Goal: Task Accomplishment & Management: Use online tool/utility

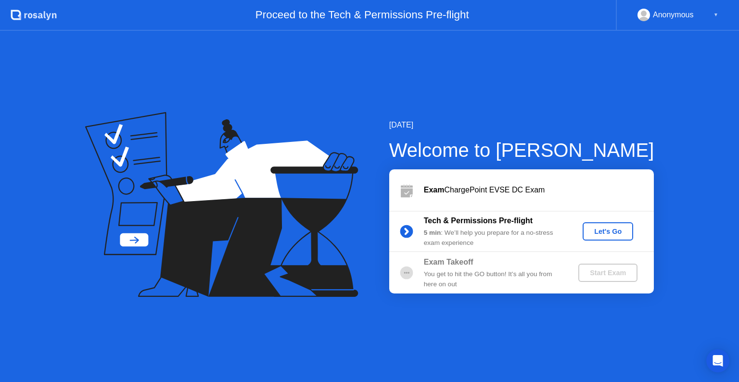
click at [600, 235] on div "Let's Go" at bounding box center [607, 231] width 43 height 8
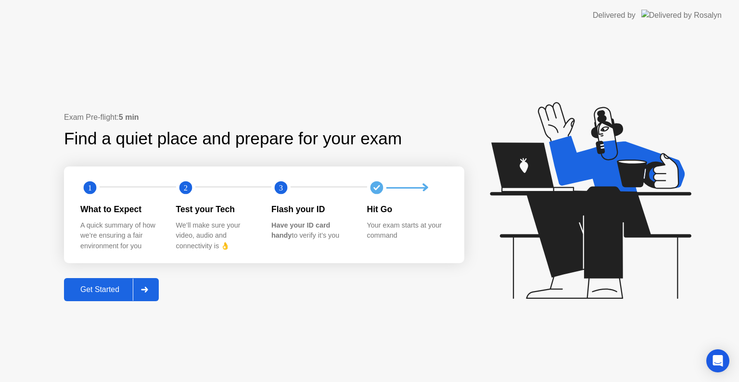
click at [87, 287] on div "Get Started" at bounding box center [100, 289] width 66 height 9
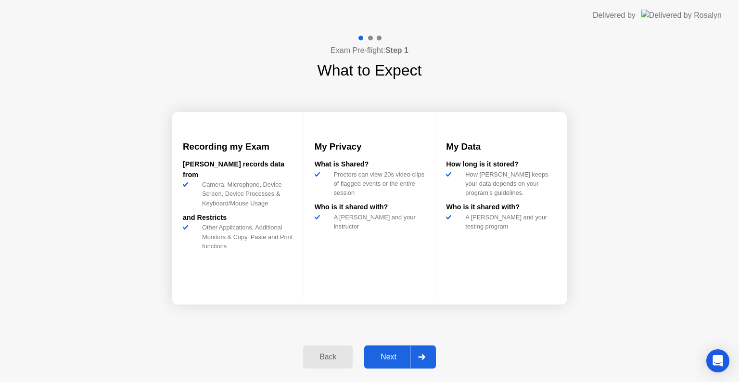
click at [397, 354] on div "Next" at bounding box center [388, 356] width 43 height 9
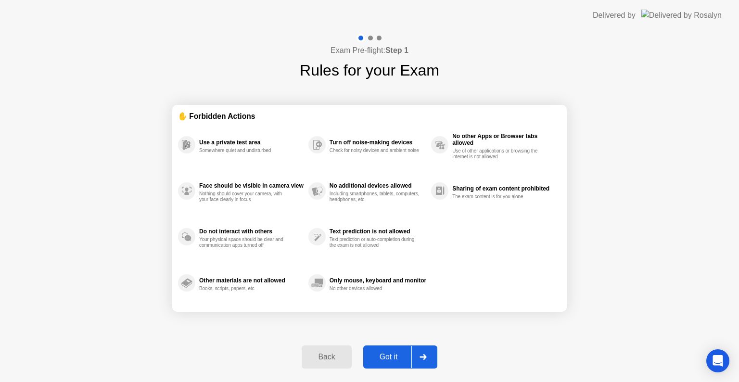
click at [387, 354] on div "Got it" at bounding box center [388, 356] width 45 height 9
select select "**********"
select select "*******"
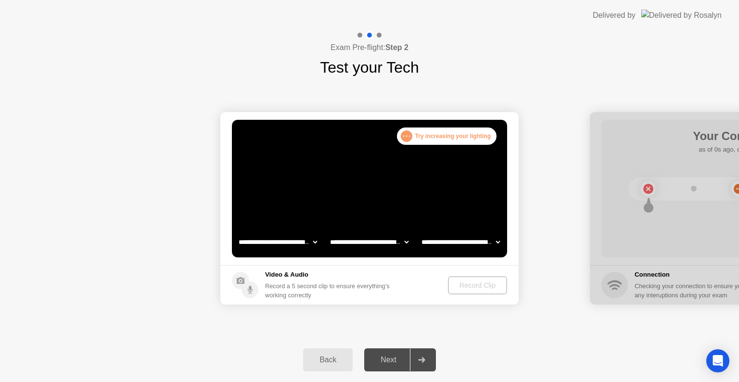
click at [287, 279] on div "Video & Audio Record a 5 second clip to ensure everything’s working correctly" at bounding box center [329, 285] width 128 height 30
click at [315, 241] on select "**********" at bounding box center [278, 241] width 82 height 19
select select "**********"
click at [237, 232] on select "**********" at bounding box center [278, 241] width 82 height 19
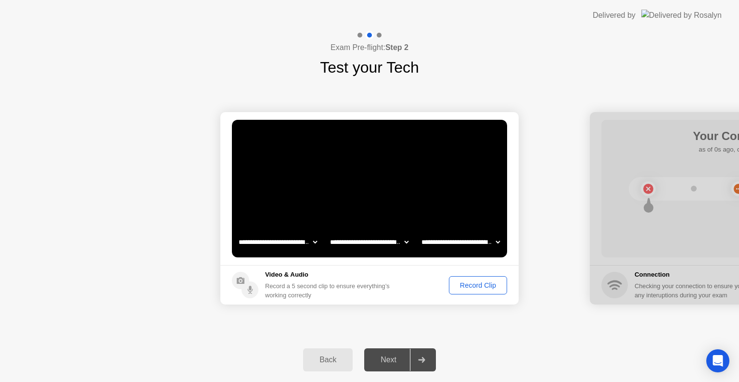
click at [478, 285] on div "Record Clip" at bounding box center [477, 285] width 51 height 8
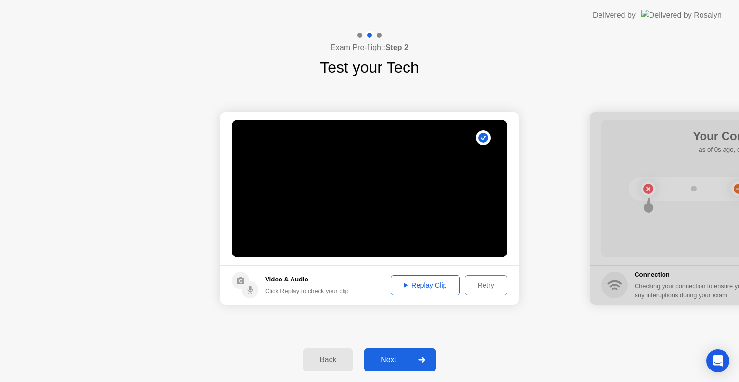
click at [405, 281] on div "Replay Clip" at bounding box center [425, 285] width 63 height 8
click at [400, 358] on div "Next" at bounding box center [388, 359] width 43 height 9
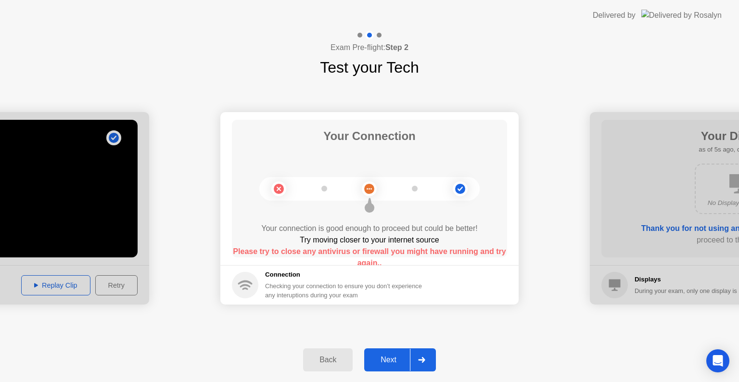
click at [409, 248] on b "Please try to close any antivirus or firewall you might have running and try ag…" at bounding box center [369, 257] width 273 height 20
click at [427, 358] on div at bounding box center [421, 360] width 23 height 22
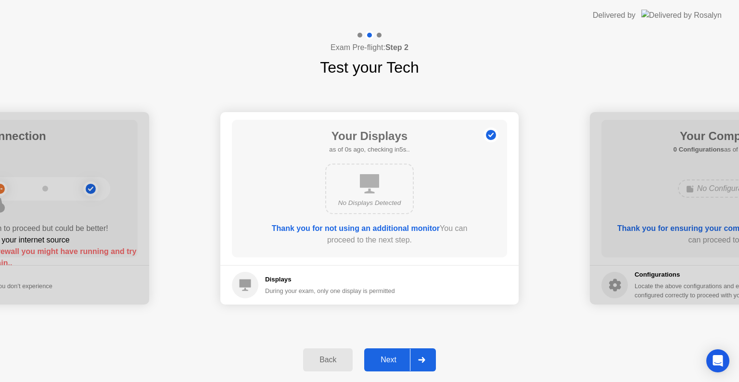
click at [423, 361] on icon at bounding box center [421, 360] width 7 height 6
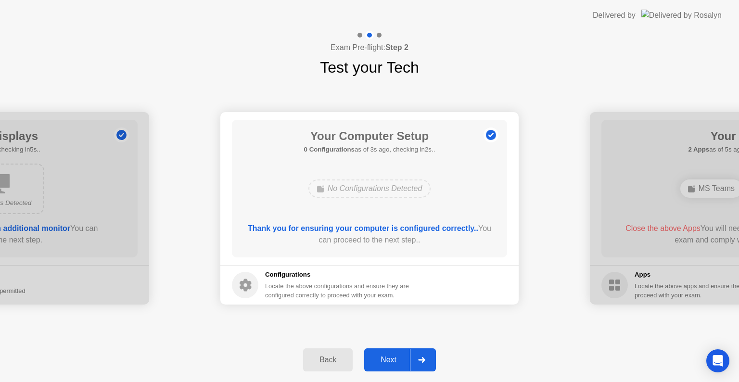
click at [369, 183] on div "No Configurations Detected" at bounding box center [369, 188] width 123 height 18
click at [428, 363] on div at bounding box center [421, 360] width 23 height 22
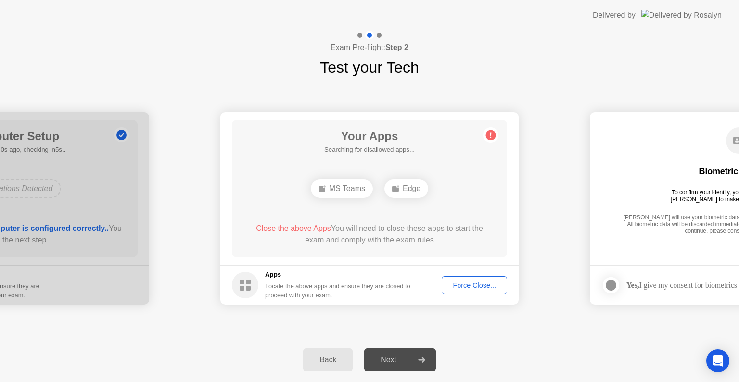
click at [466, 285] on div "Force Close..." at bounding box center [474, 285] width 59 height 8
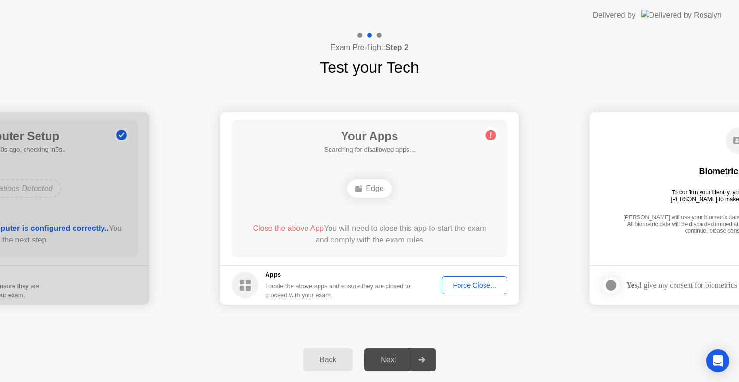
click at [475, 287] on div "Force Close..." at bounding box center [474, 285] width 59 height 8
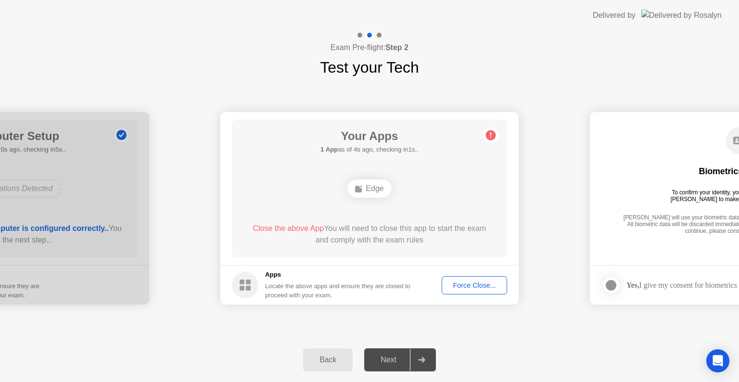
click at [361, 189] on rect at bounding box center [358, 189] width 7 height 7
click at [427, 355] on div at bounding box center [421, 360] width 23 height 22
click at [283, 231] on span "Close the above App" at bounding box center [287, 228] width 71 height 8
click at [277, 227] on span "Close the above App" at bounding box center [287, 228] width 71 height 8
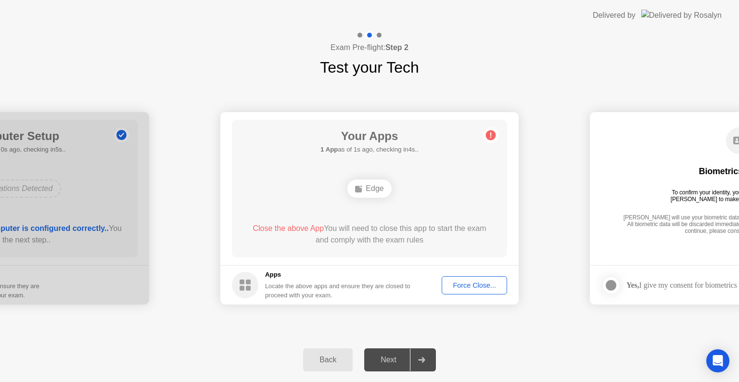
click at [475, 286] on div "Force Close..." at bounding box center [474, 285] width 59 height 8
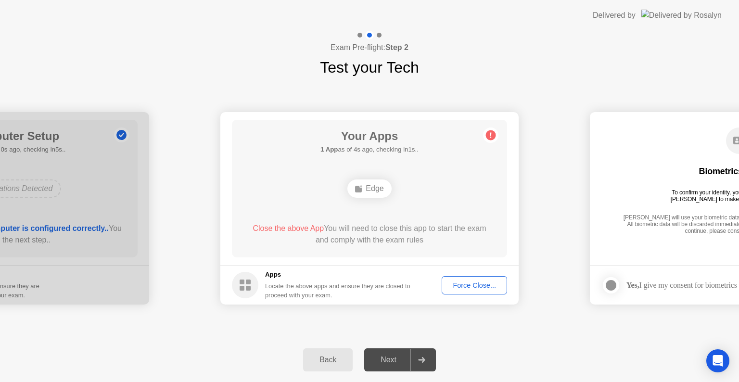
click at [464, 267] on footer "Apps Locate the above apps and ensure they are closed to proceed with your exam…" at bounding box center [369, 284] width 298 height 39
click at [464, 281] on div "Force Close..." at bounding box center [474, 285] width 59 height 8
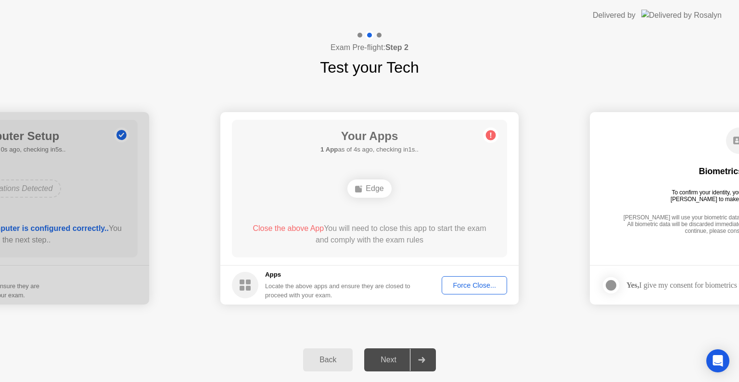
click at [417, 359] on div at bounding box center [421, 360] width 23 height 22
click at [465, 284] on div "Force Close..." at bounding box center [474, 285] width 59 height 8
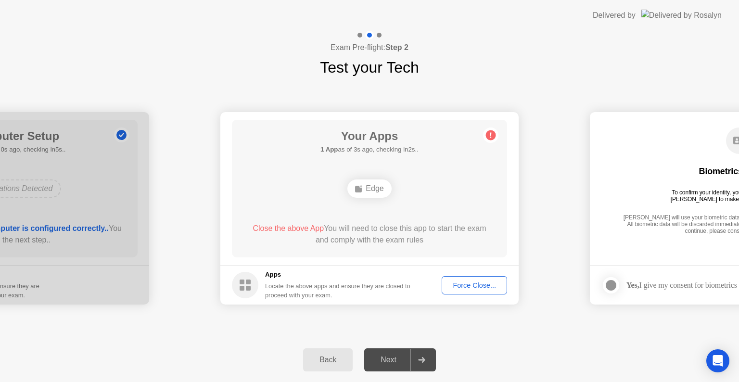
click at [424, 360] on icon at bounding box center [421, 360] width 7 height 6
